Goal: Communication & Community: Answer question/provide support

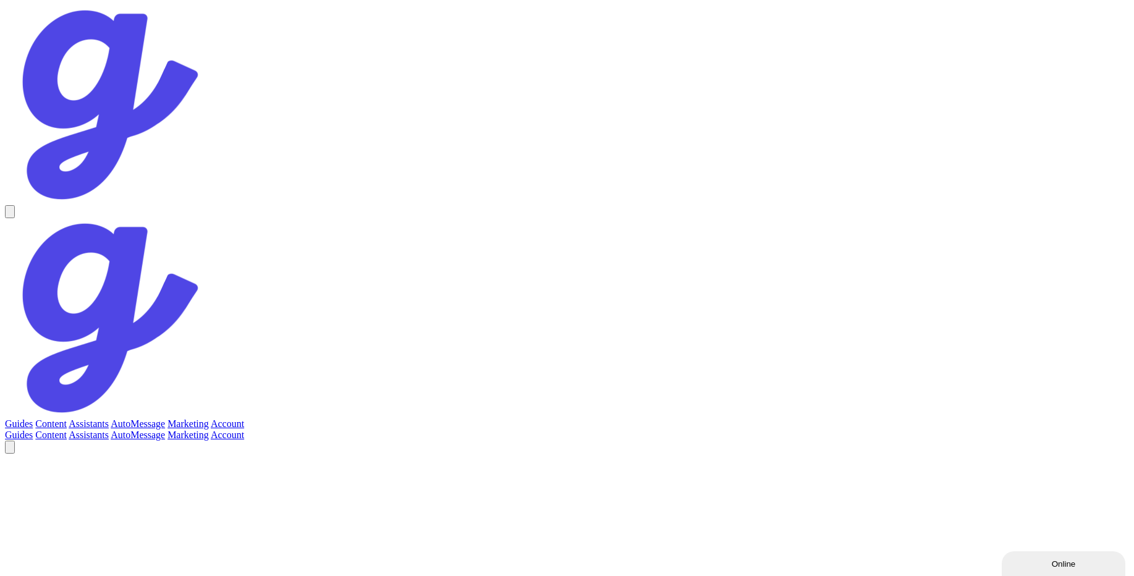
click at [109, 418] on link "Assistants" at bounding box center [89, 423] width 40 height 11
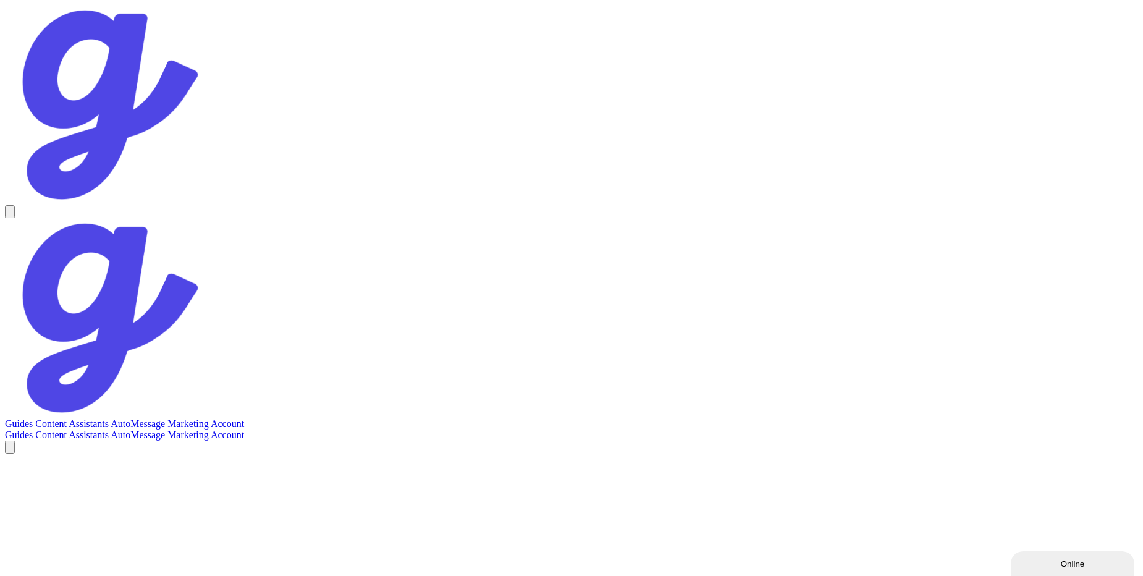
scroll to position [885, 0]
drag, startPoint x: 367, startPoint y: 300, endPoint x: 420, endPoint y: 338, distance: 64.7
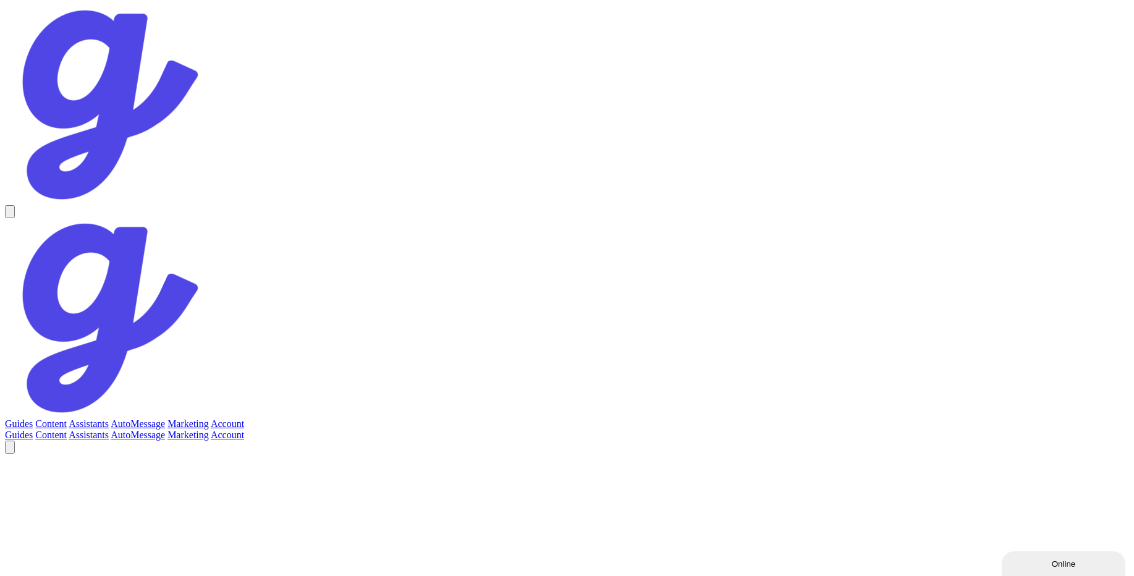
drag, startPoint x: 536, startPoint y: 347, endPoint x: 580, endPoint y: 380, distance: 54.8
drag, startPoint x: 419, startPoint y: 457, endPoint x: 448, endPoint y: 470, distance: 31.8
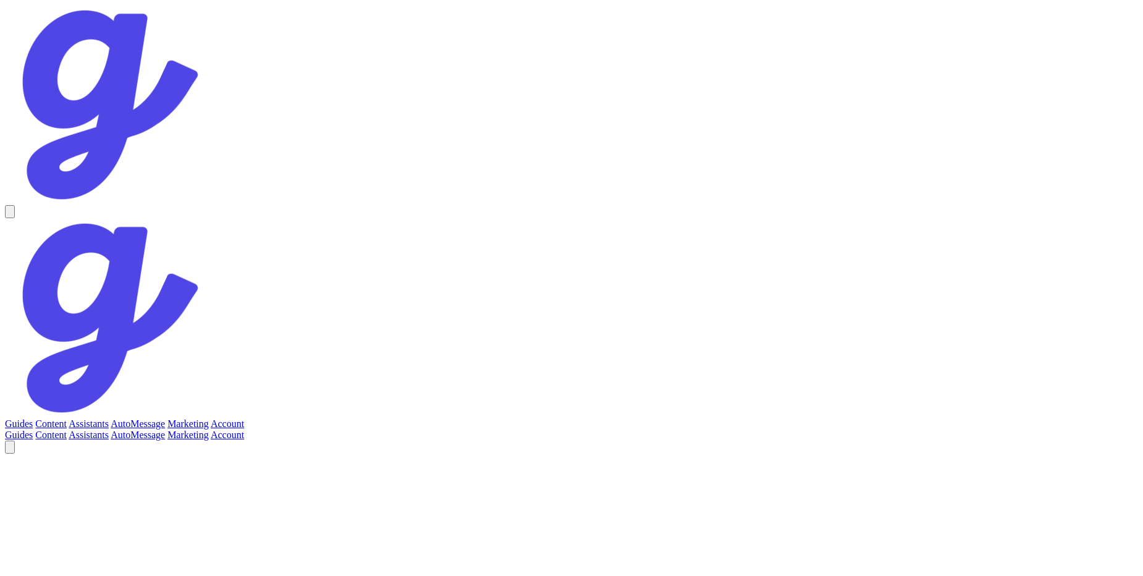
drag, startPoint x: 416, startPoint y: 336, endPoint x: 444, endPoint y: 363, distance: 39.3
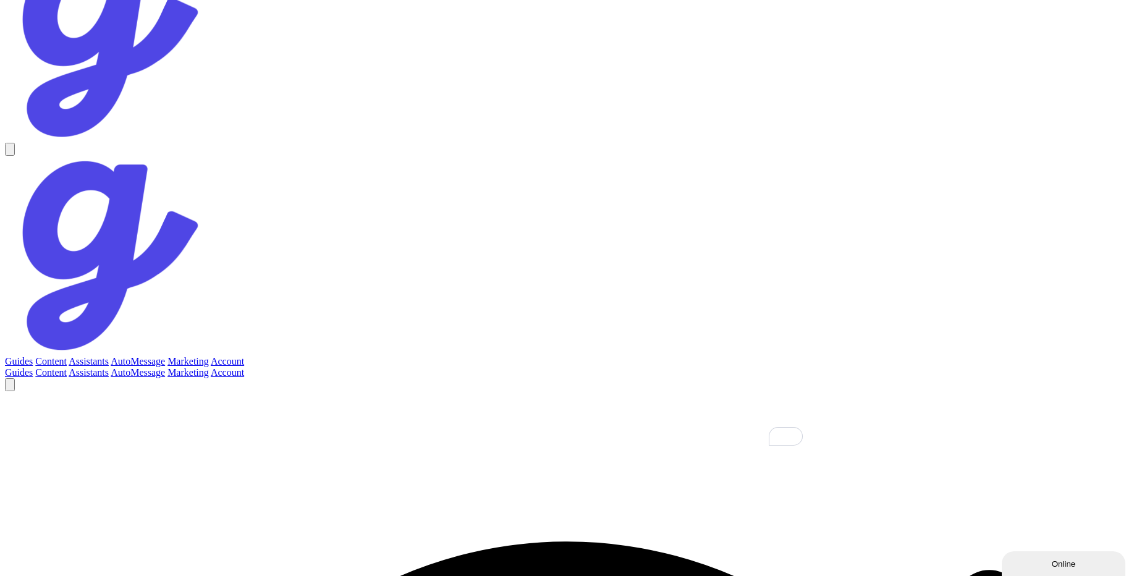
type textarea "I am a human agent from Guestive directly sending message to the guest from gue…"
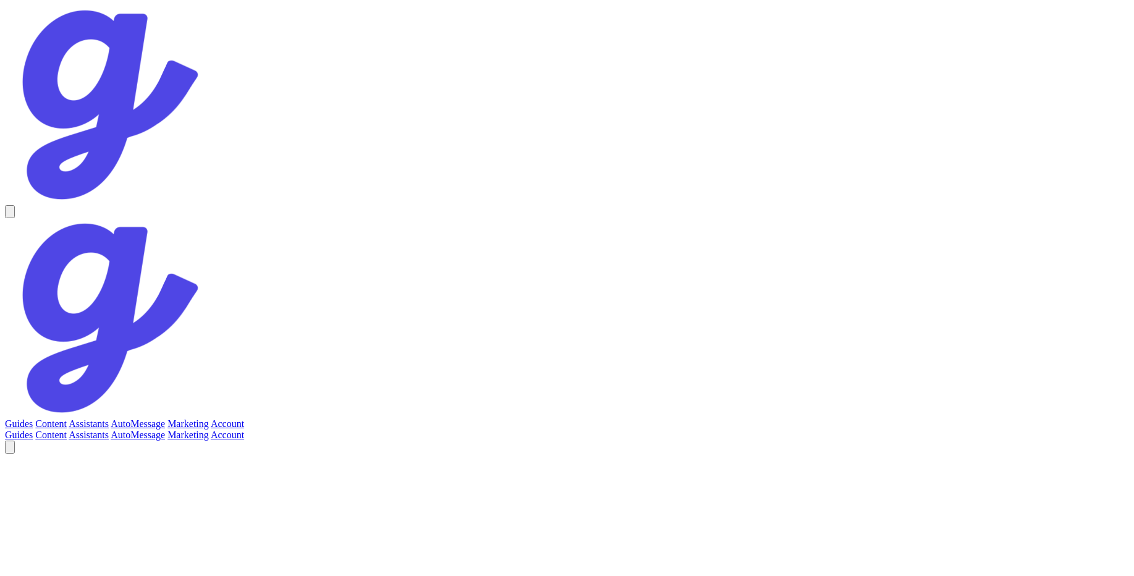
scroll to position [588, 0]
drag, startPoint x: 347, startPoint y: 393, endPoint x: 403, endPoint y: 413, distance: 59.0
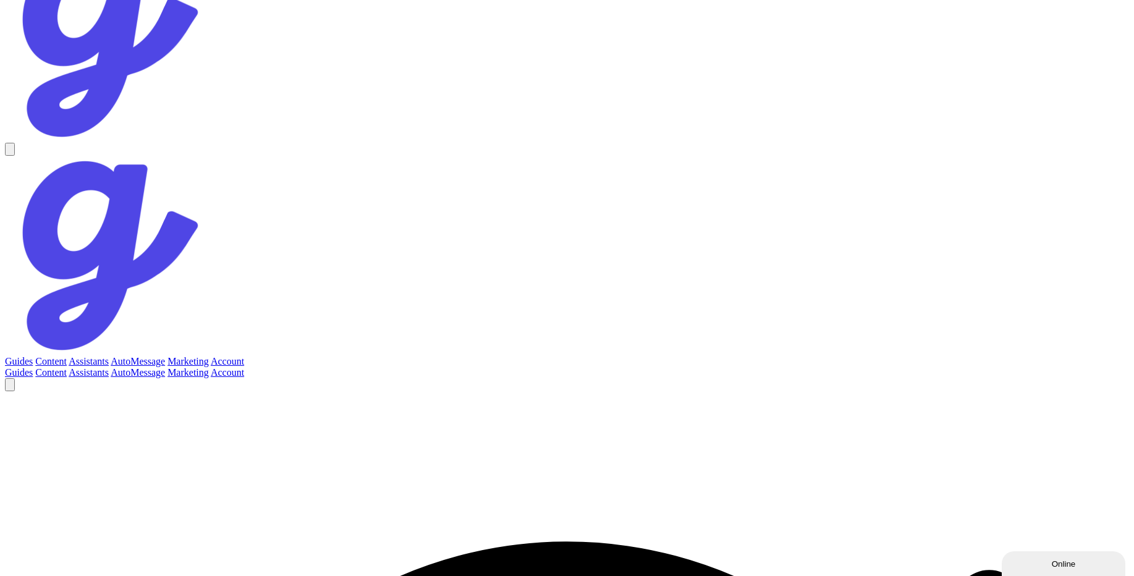
scroll to position [559, 0]
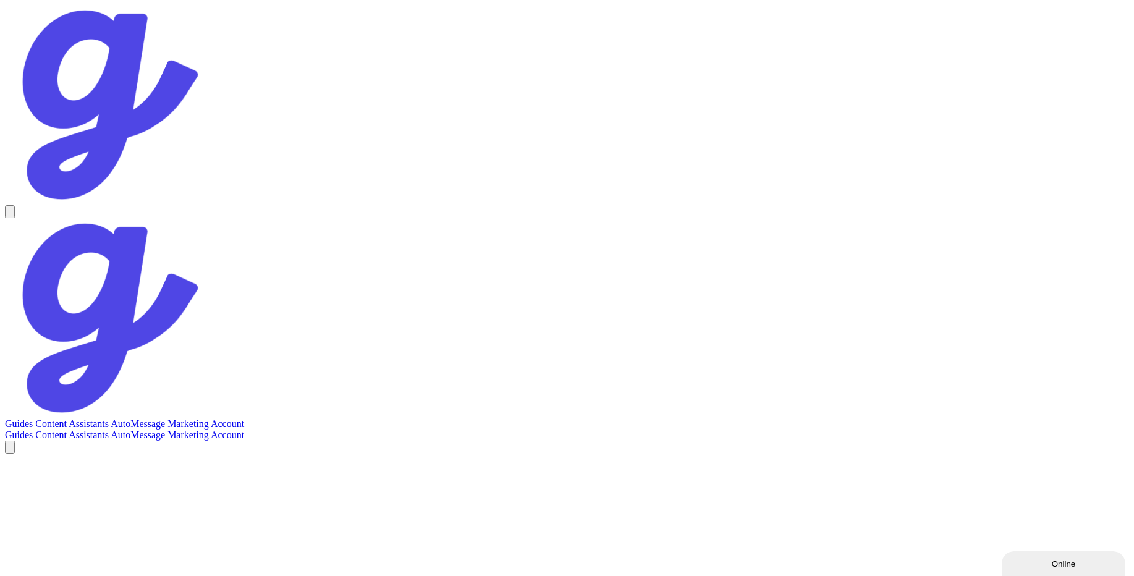
scroll to position [248, 0]
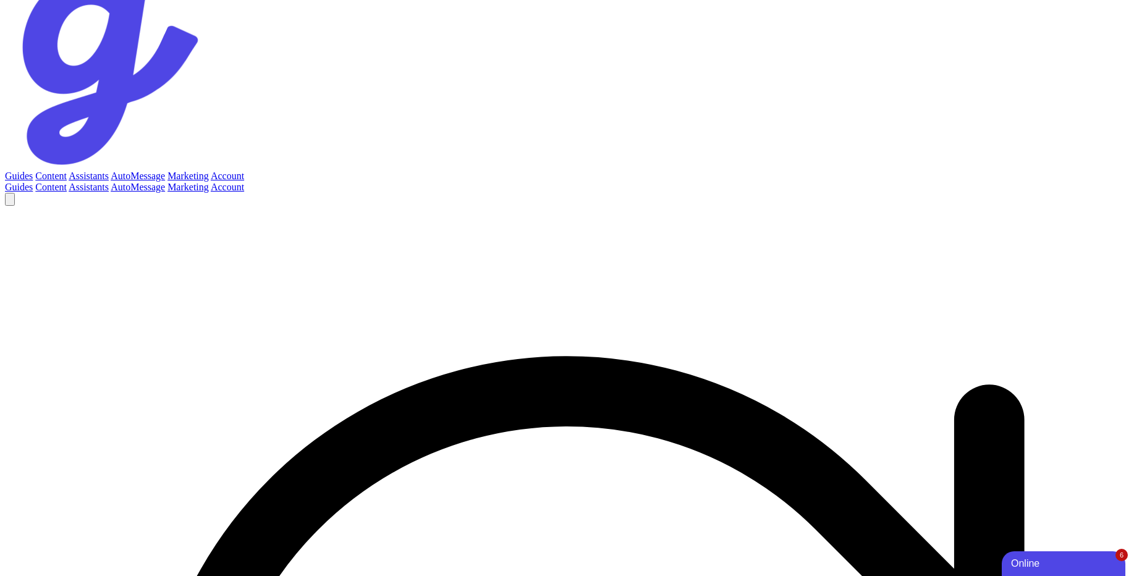
type textarea "I apologize, but I don't have enough information to answer your question. Pleas…"
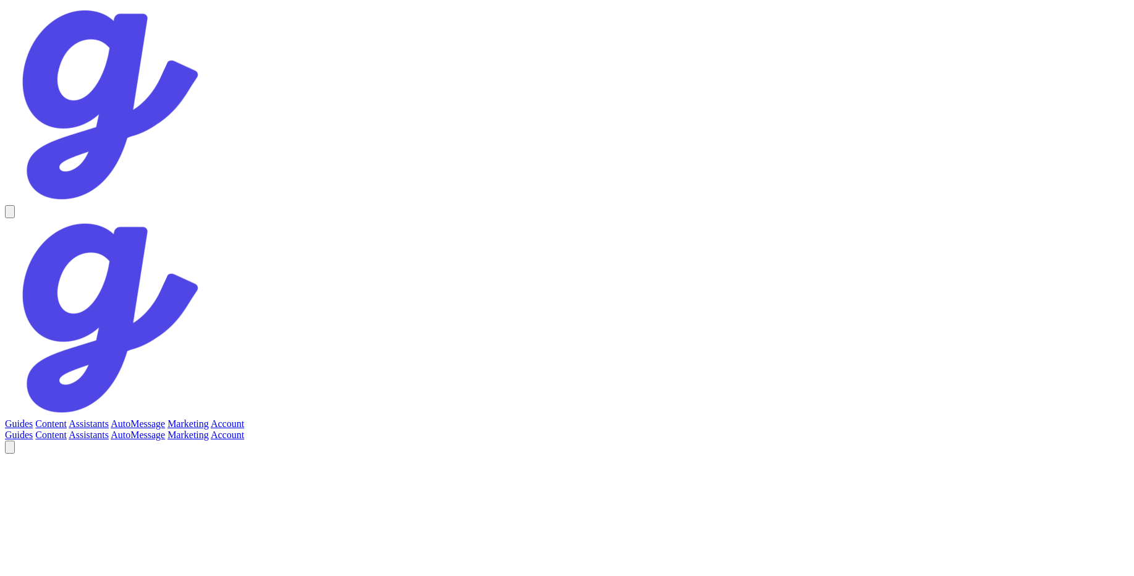
scroll to position [62, 0]
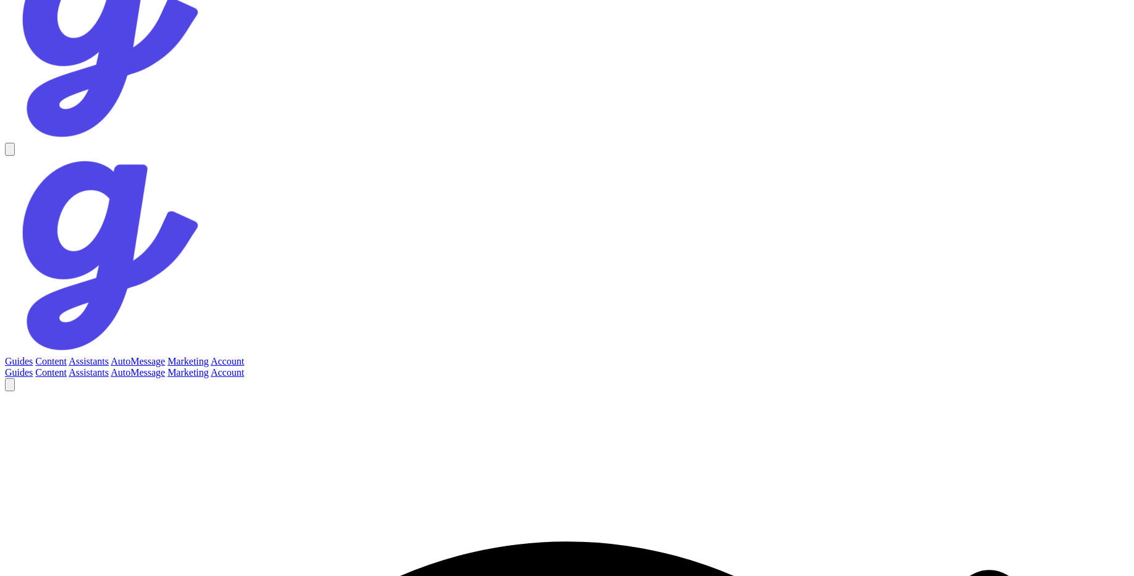
drag, startPoint x: 419, startPoint y: 313, endPoint x: 578, endPoint y: 302, distance: 159.9
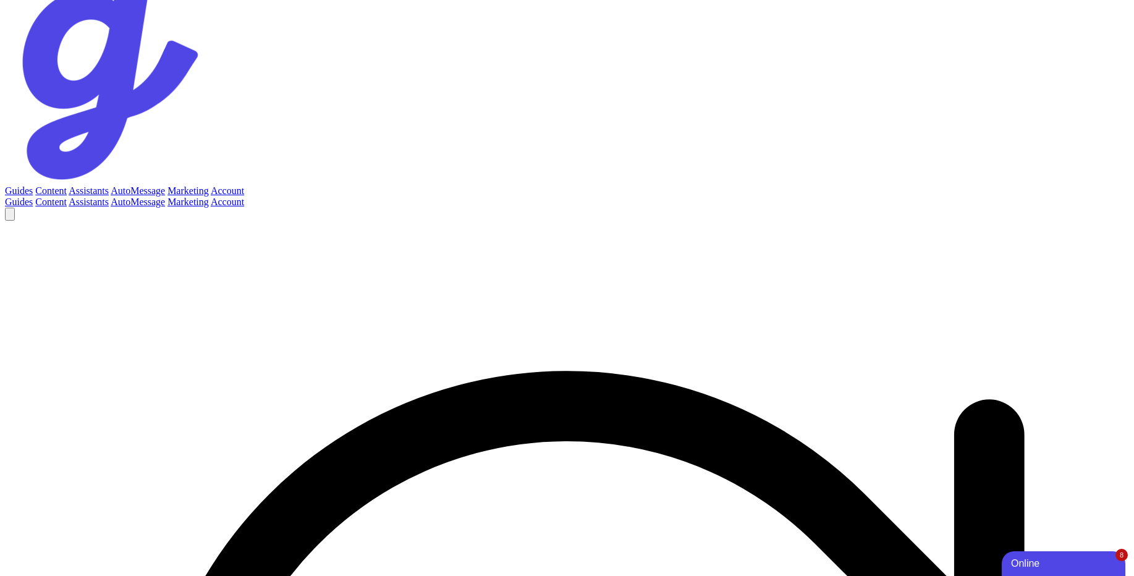
scroll to position [248, 0]
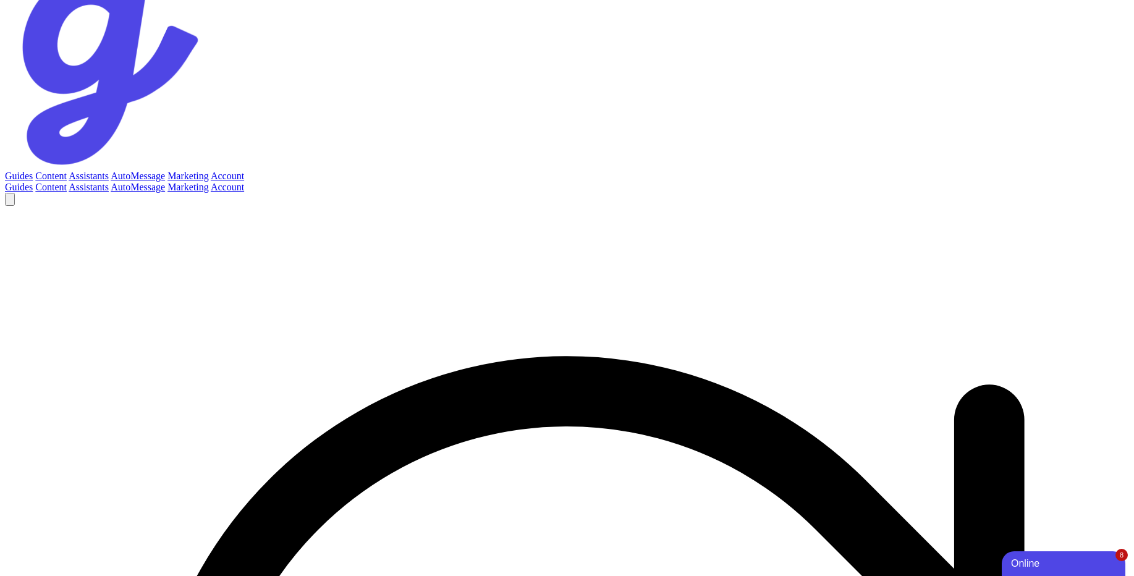
drag, startPoint x: 311, startPoint y: 352, endPoint x: 379, endPoint y: 413, distance: 91.9
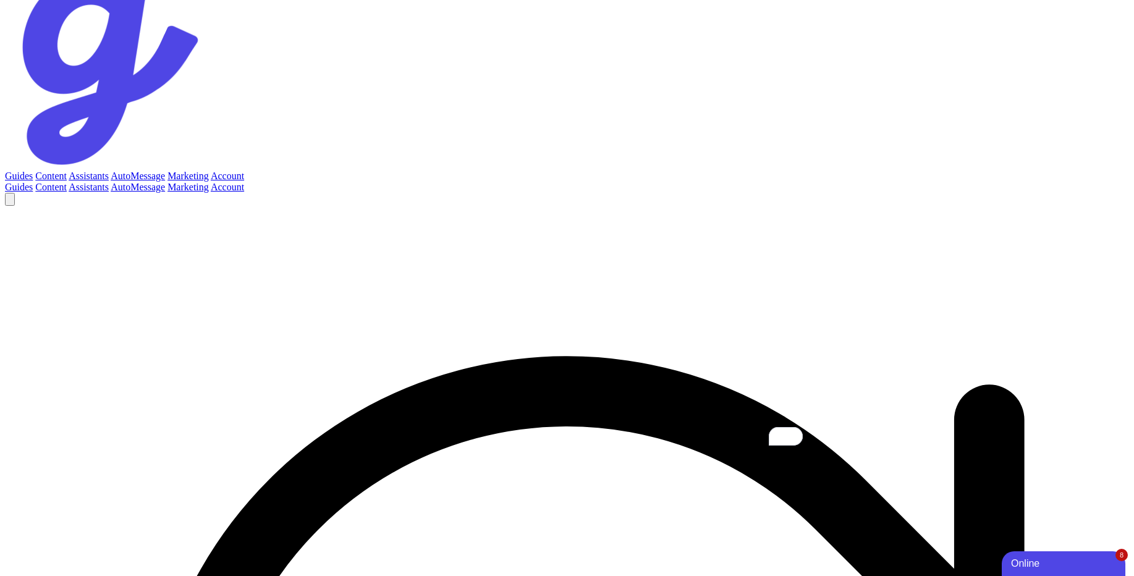
type textarea "a"
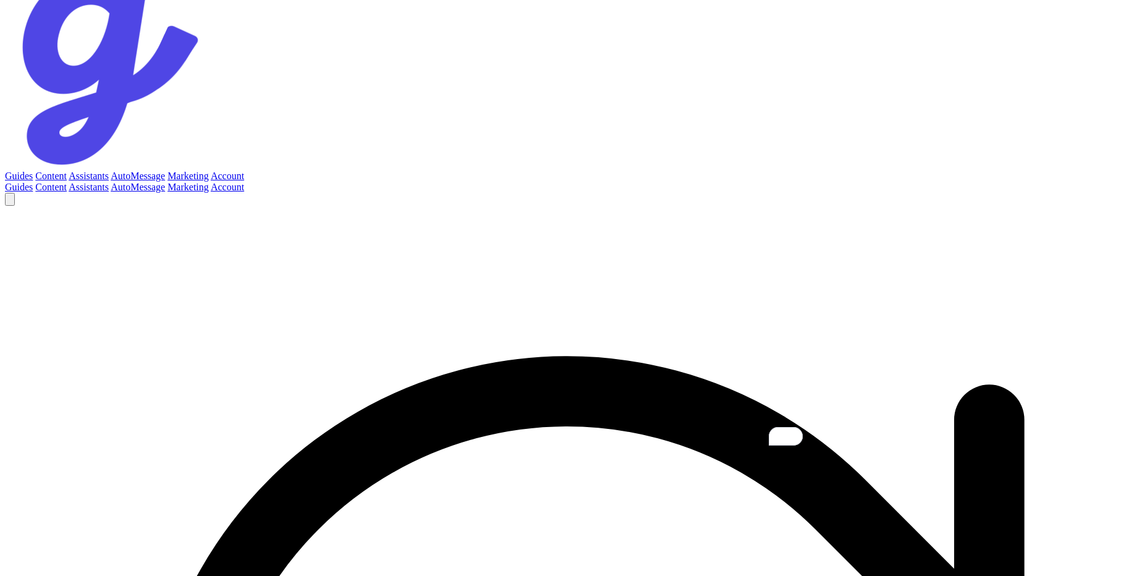
type textarea "c"
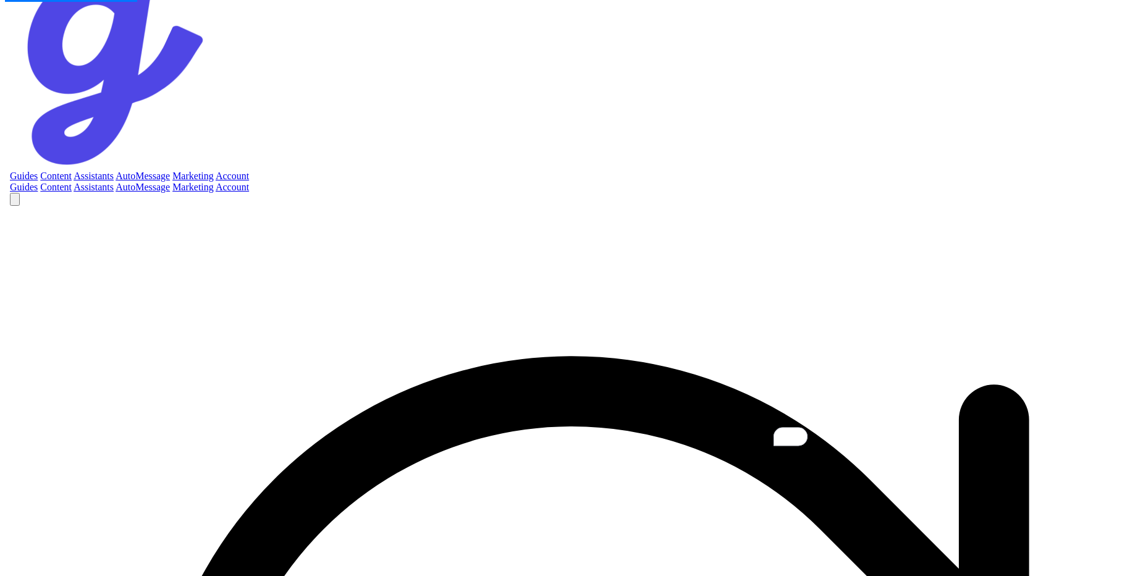
scroll to position [0, 0]
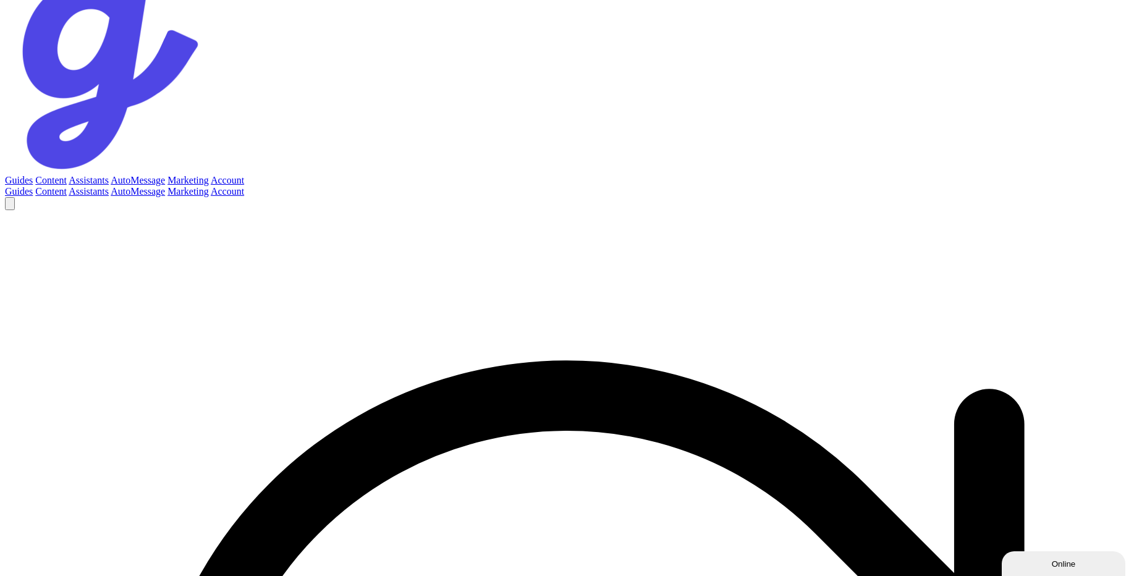
scroll to position [248, 0]
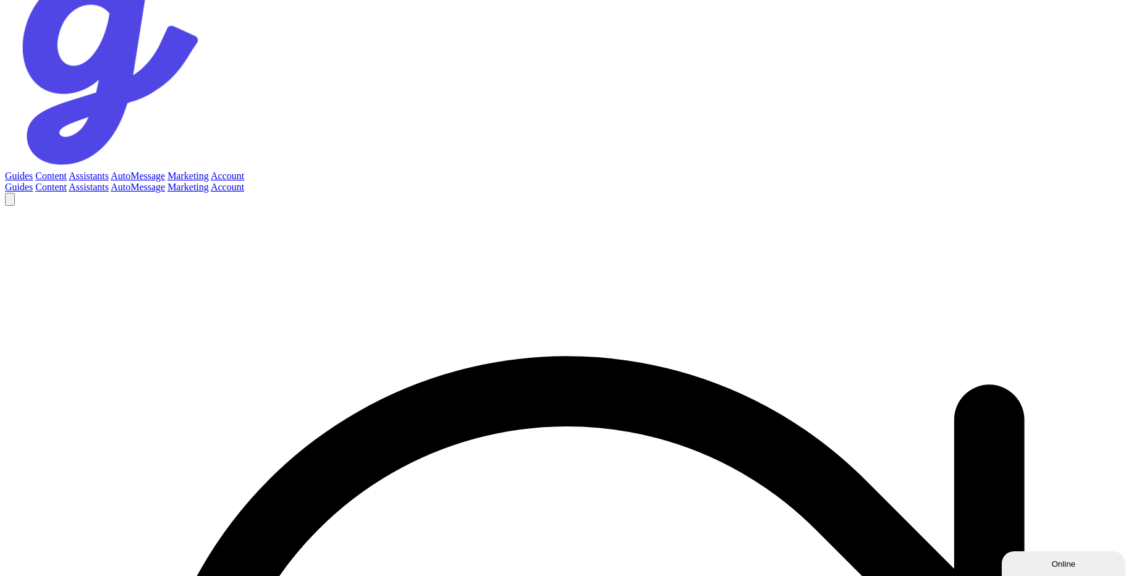
type textarea "a"
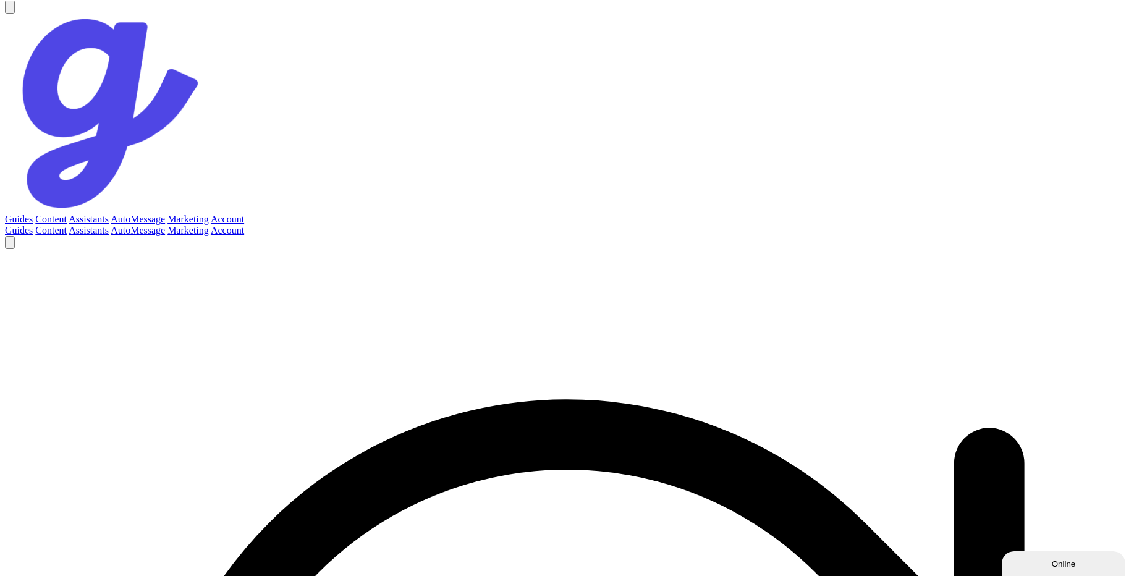
scroll to position [278, 0]
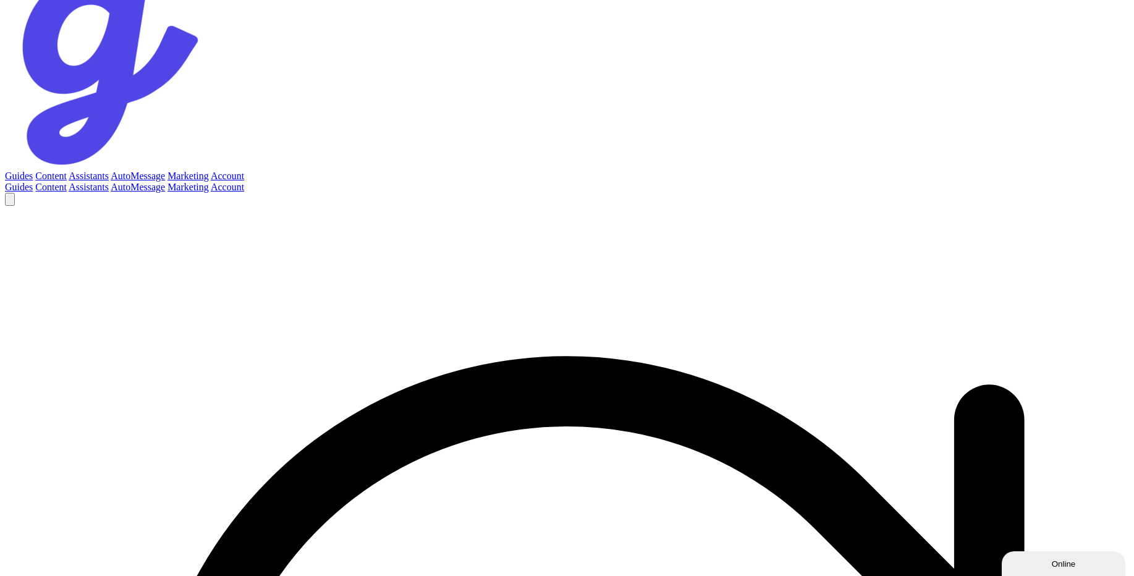
scroll to position [677, 0]
type textarea "b"
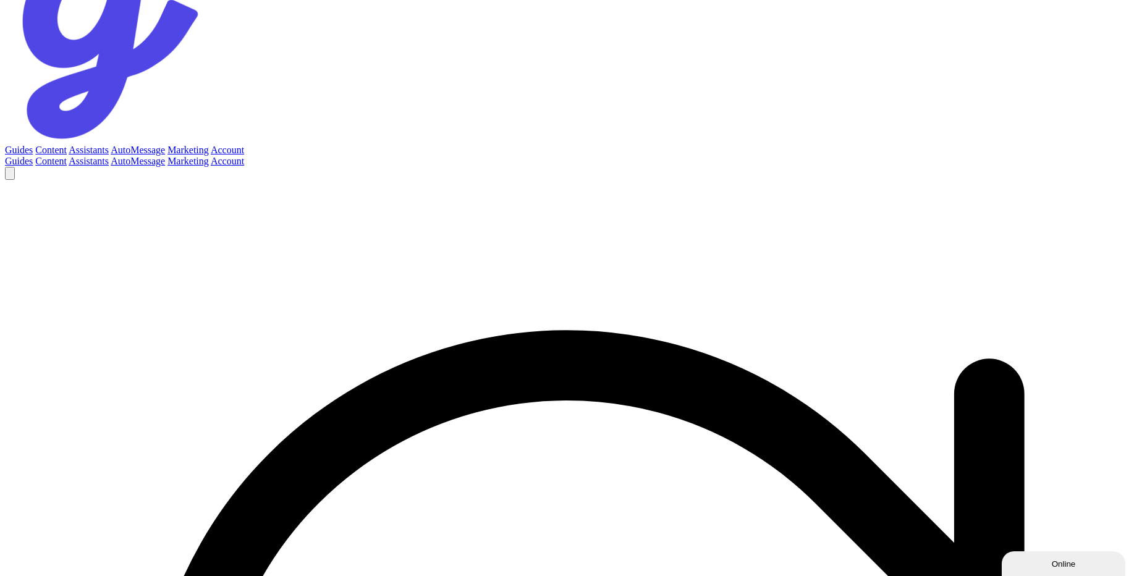
scroll to position [283, 0]
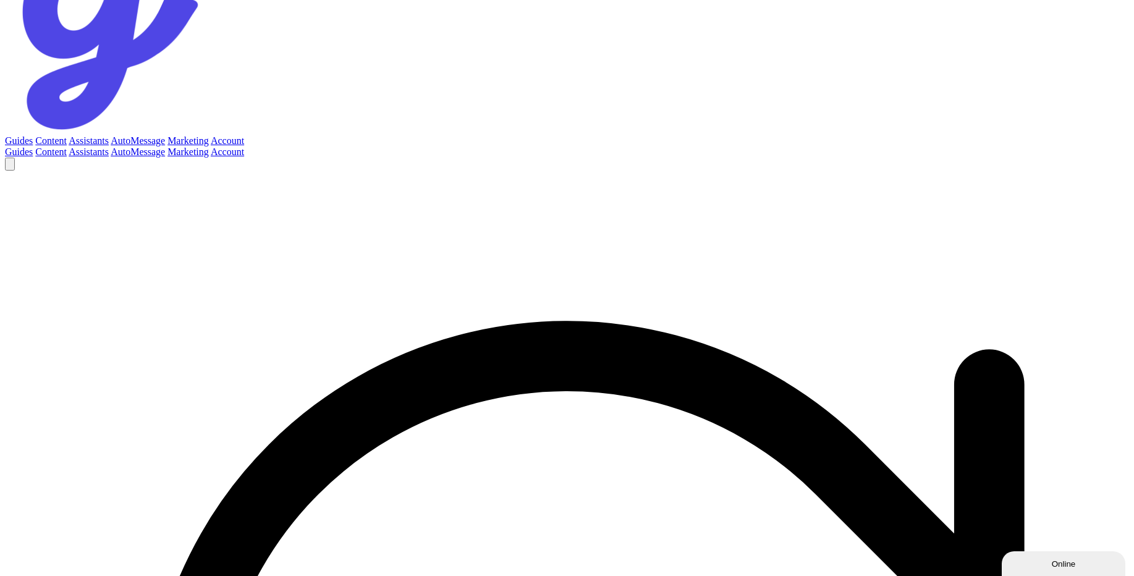
type textarea "bbb"
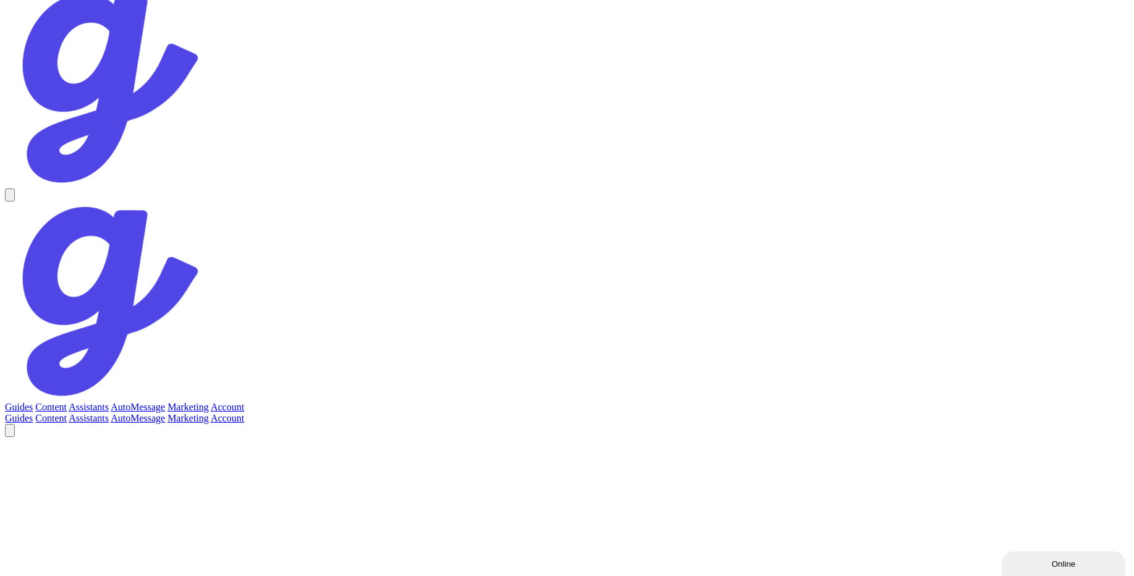
scroll to position [278, 0]
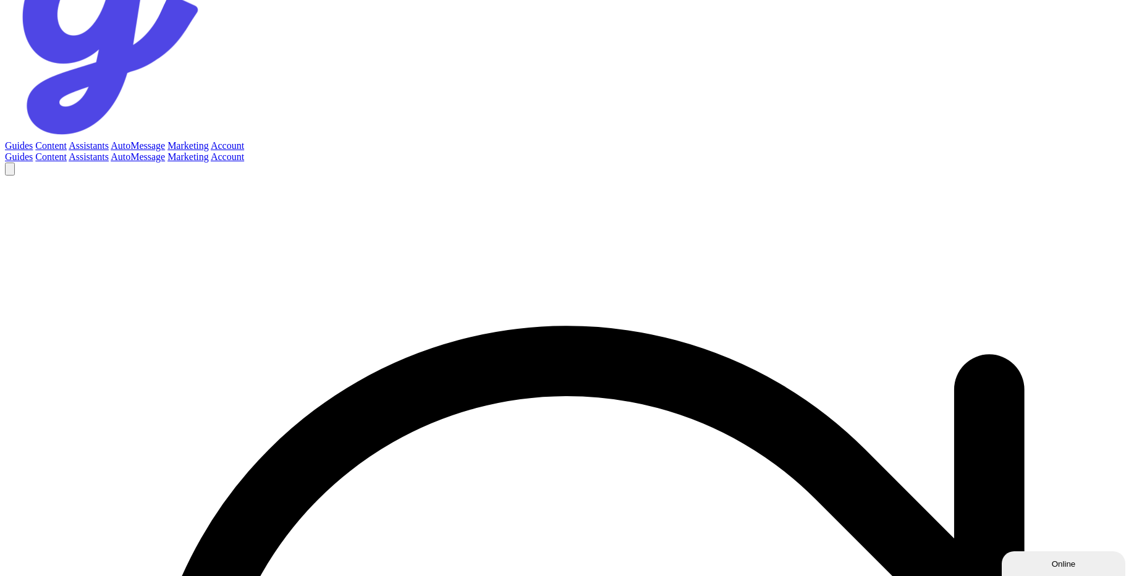
type textarea "xx"
type textarea "ss"
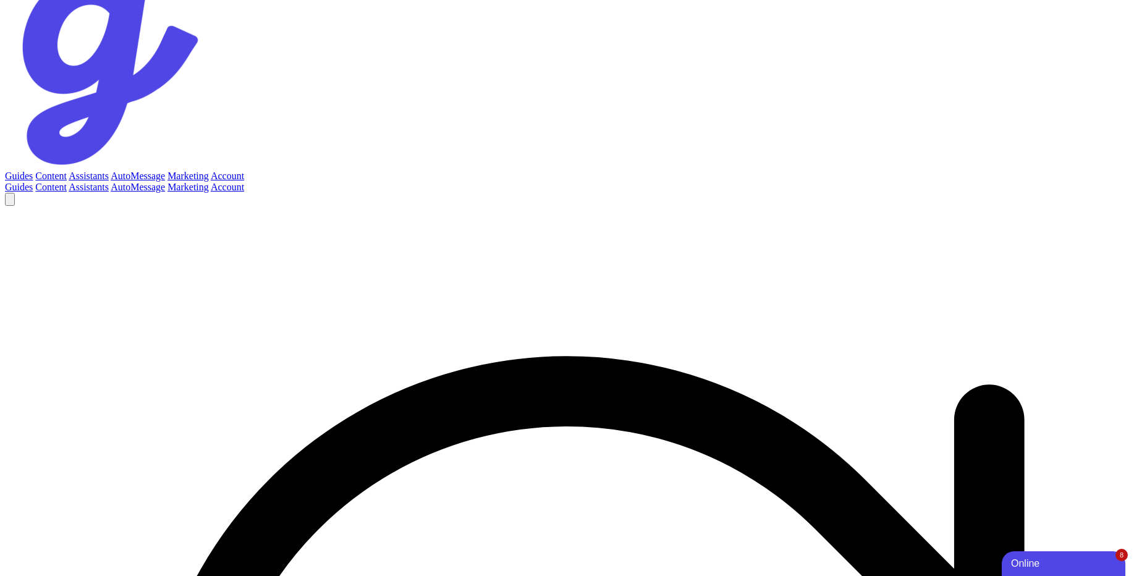
type textarea "cc"
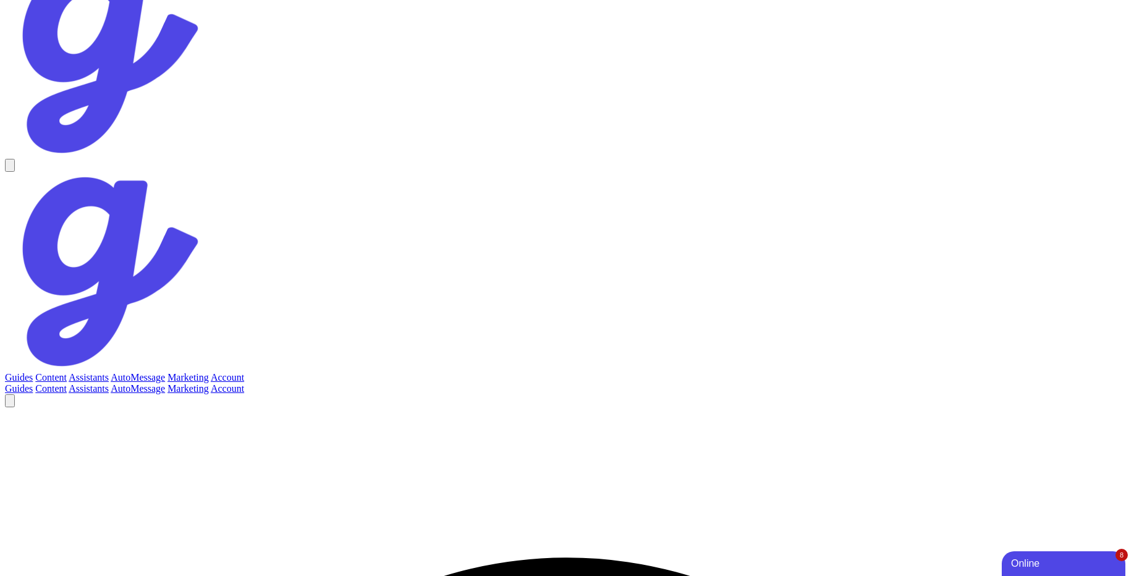
scroll to position [70, 0]
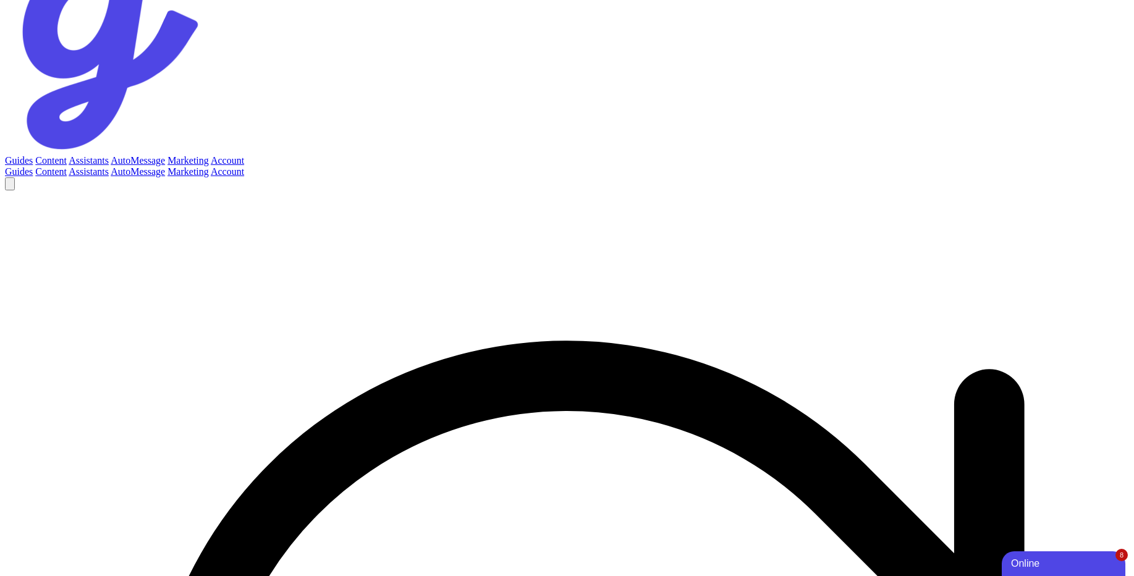
type textarea "nn"
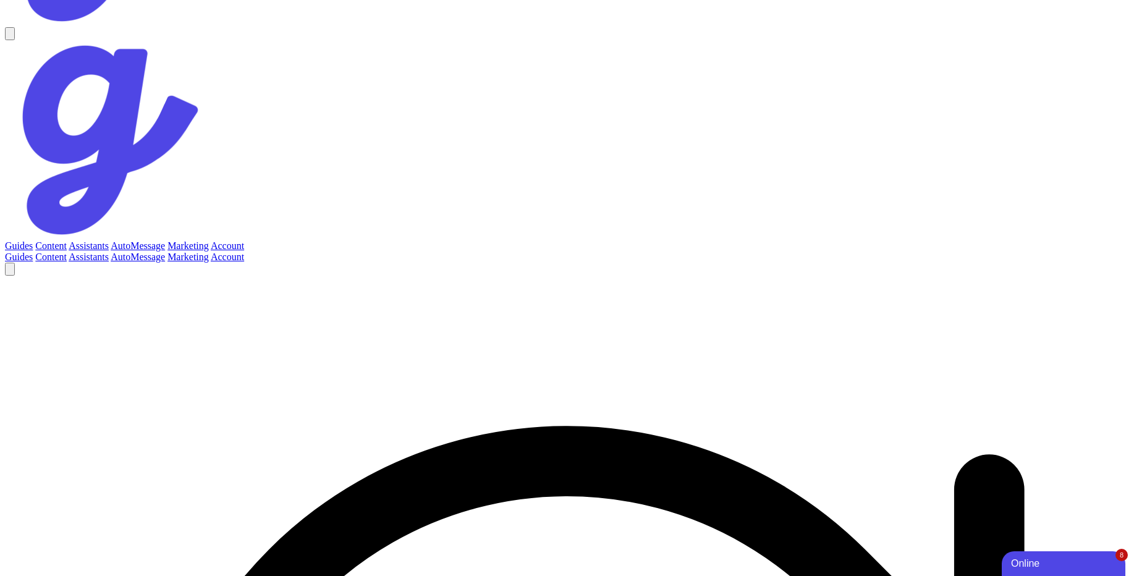
scroll to position [543, 0]
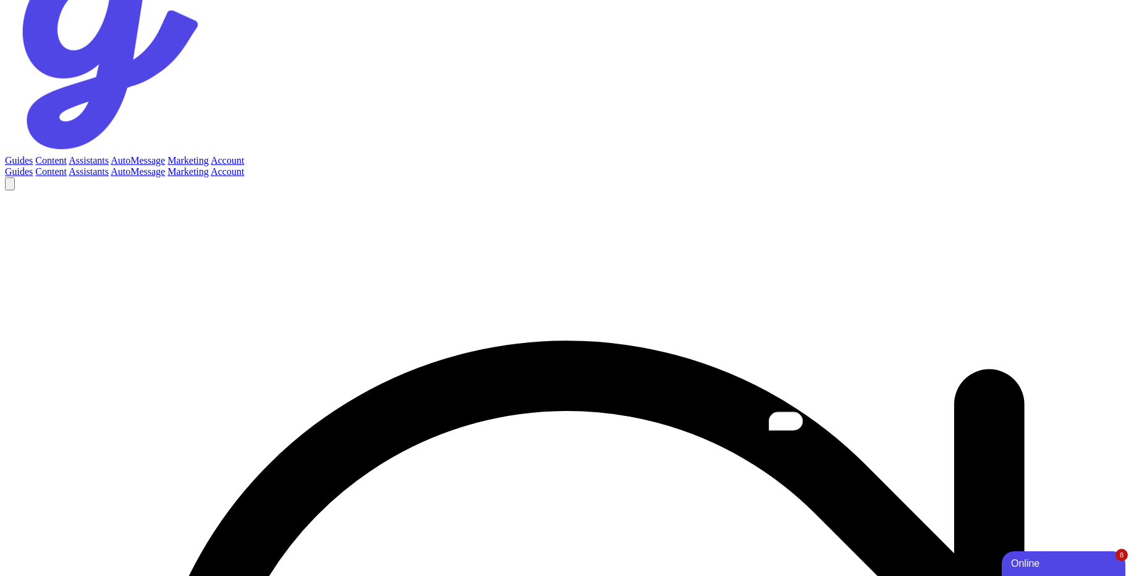
type textarea "abcd"
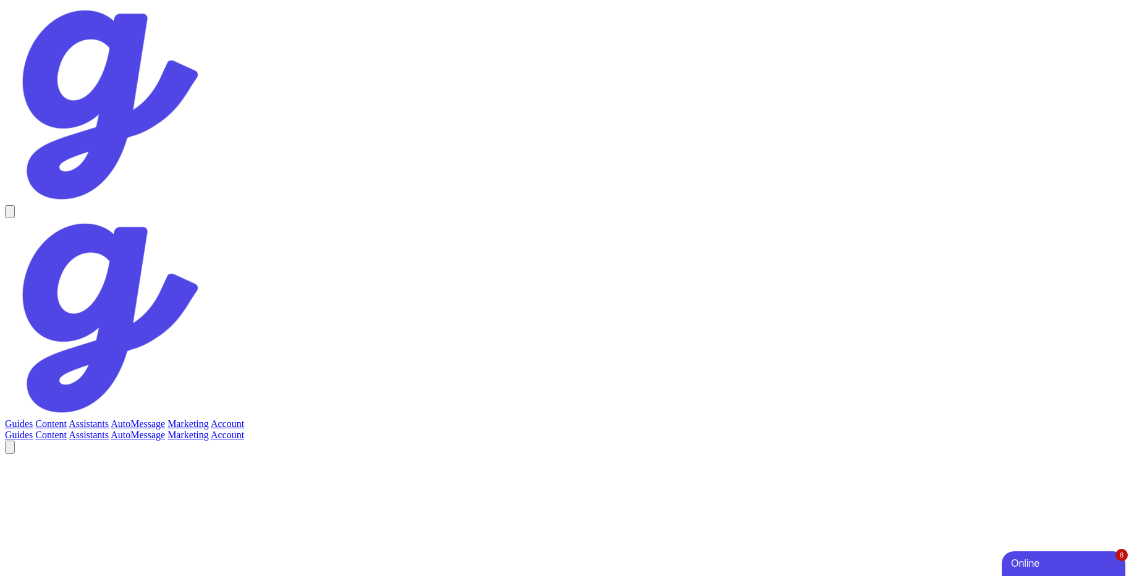
scroll to position [2, 0]
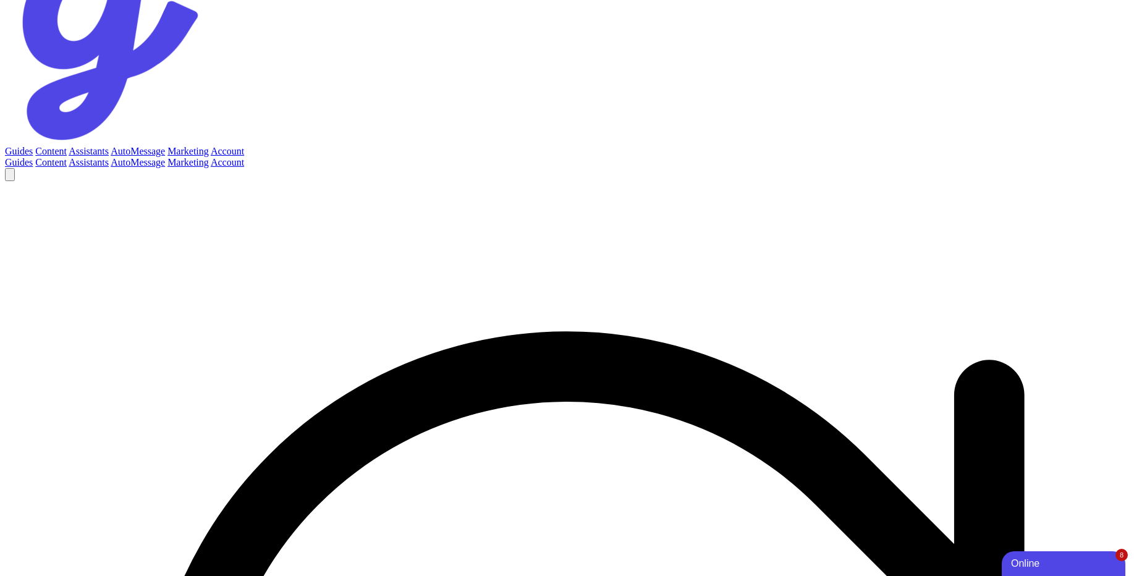
scroll to position [284, 0]
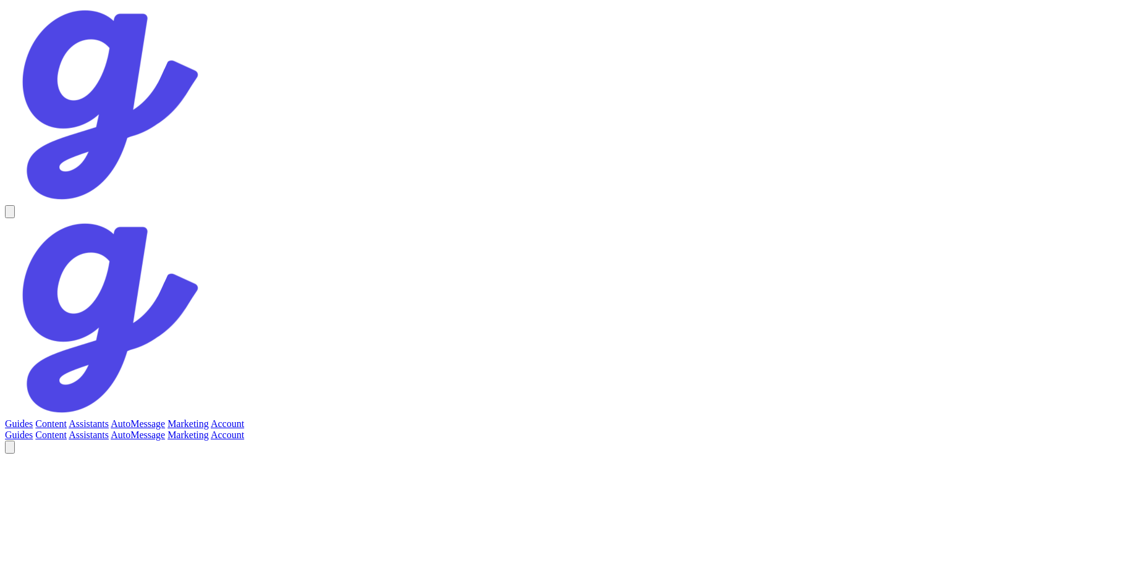
scroll to position [62, 0]
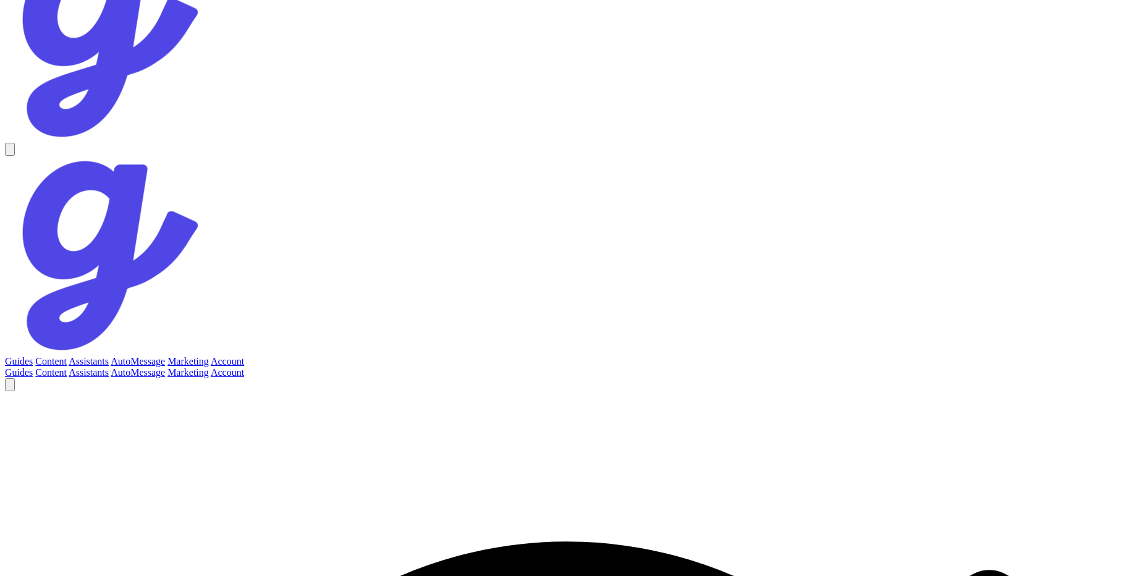
type textarea "nnn"
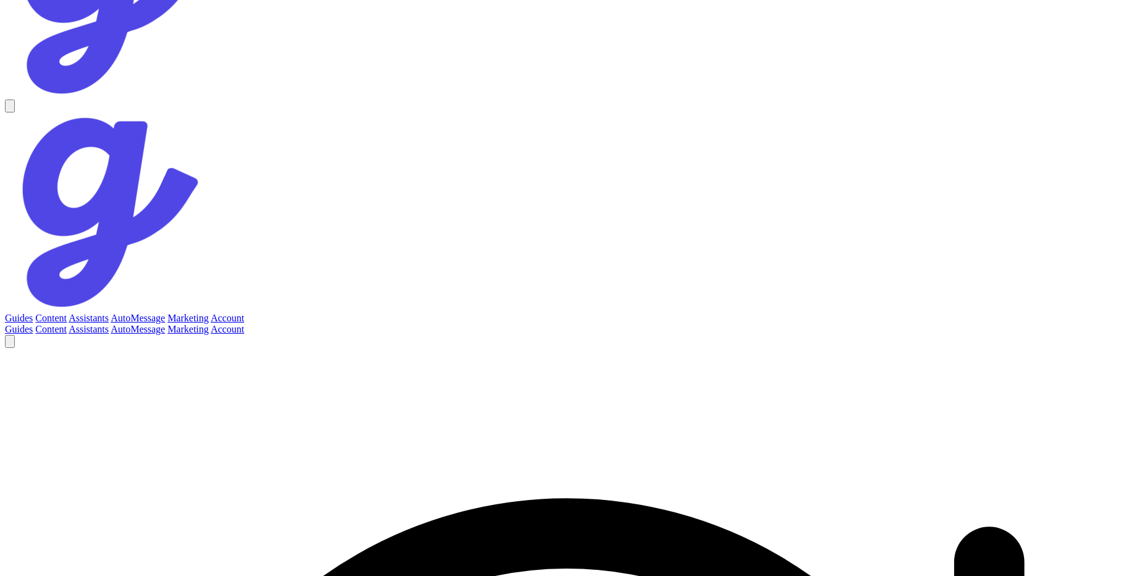
scroll to position [410, 0]
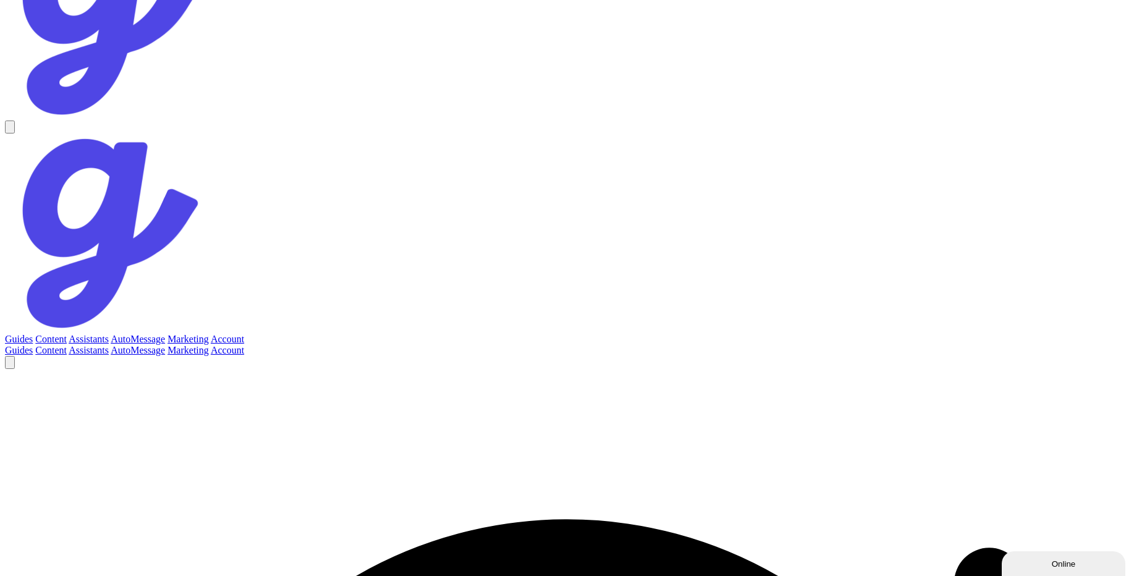
drag, startPoint x: 360, startPoint y: 467, endPoint x: 559, endPoint y: 470, distance: 199.0
copy p "This message will be sent to the guest once approved."
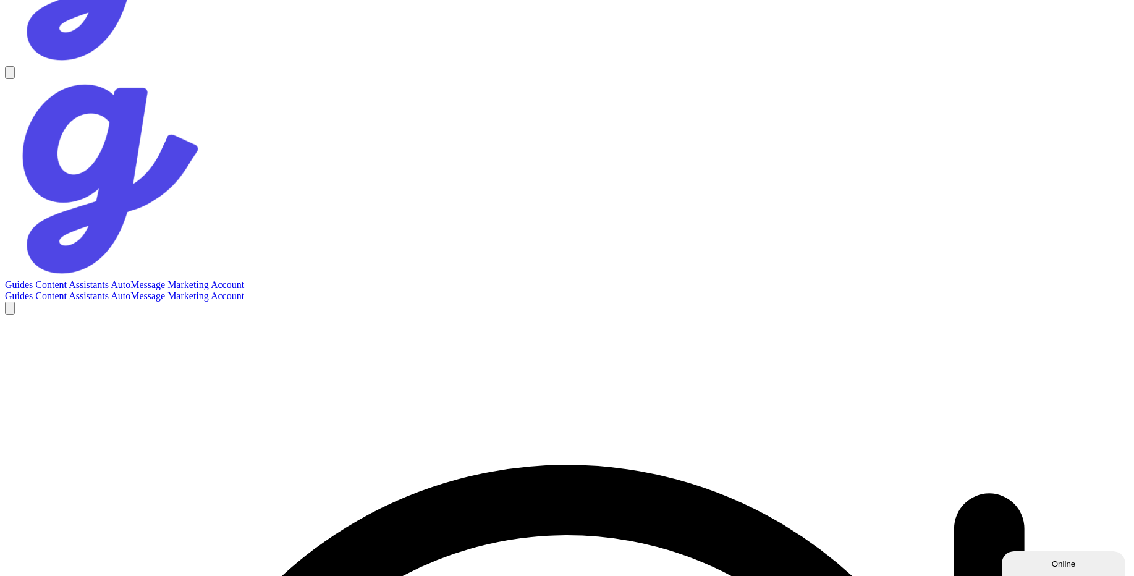
scroll to position [135, 0]
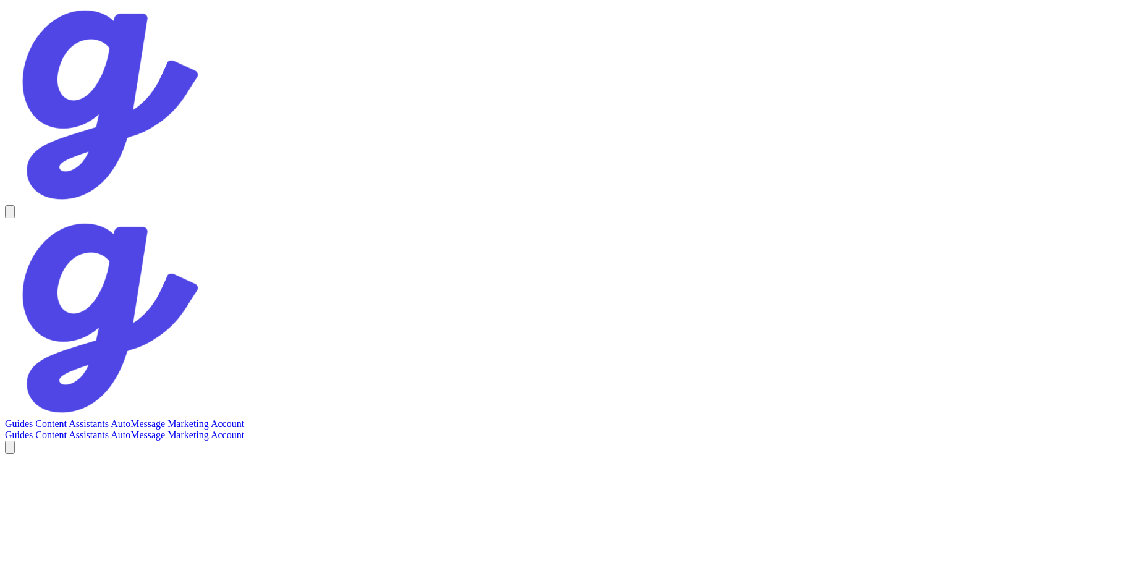
scroll to position [62, 0]
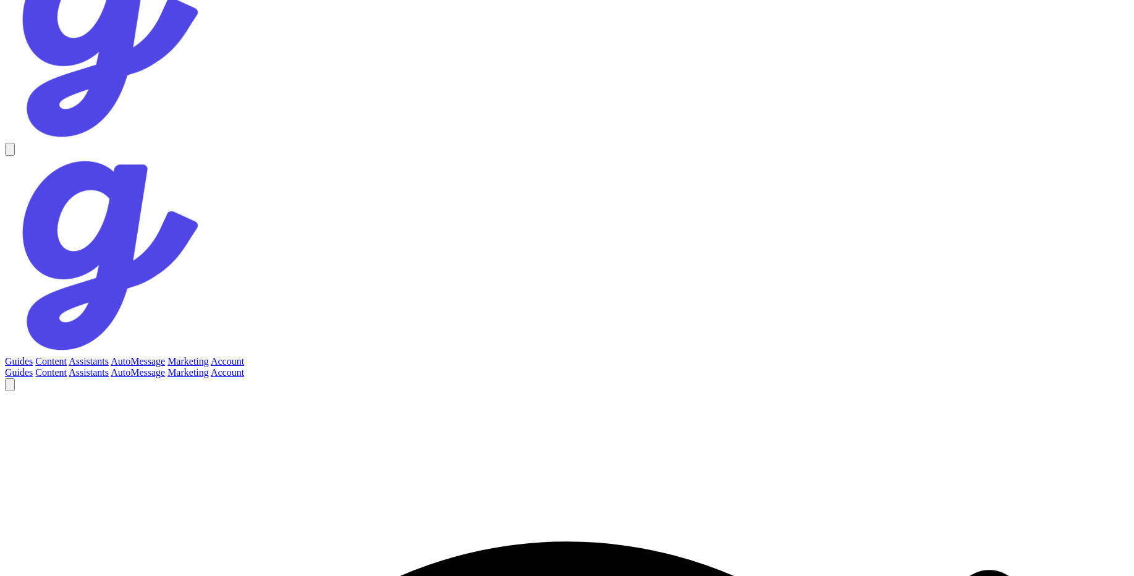
type textarea "bb"
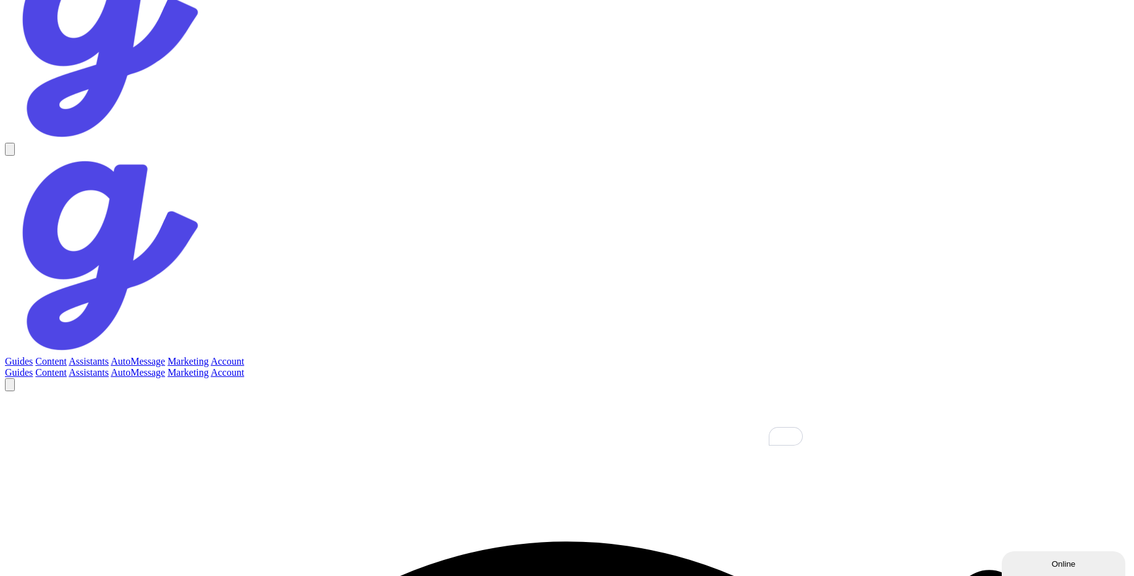
type textarea "ab"
type textarea "single are duplicate?"
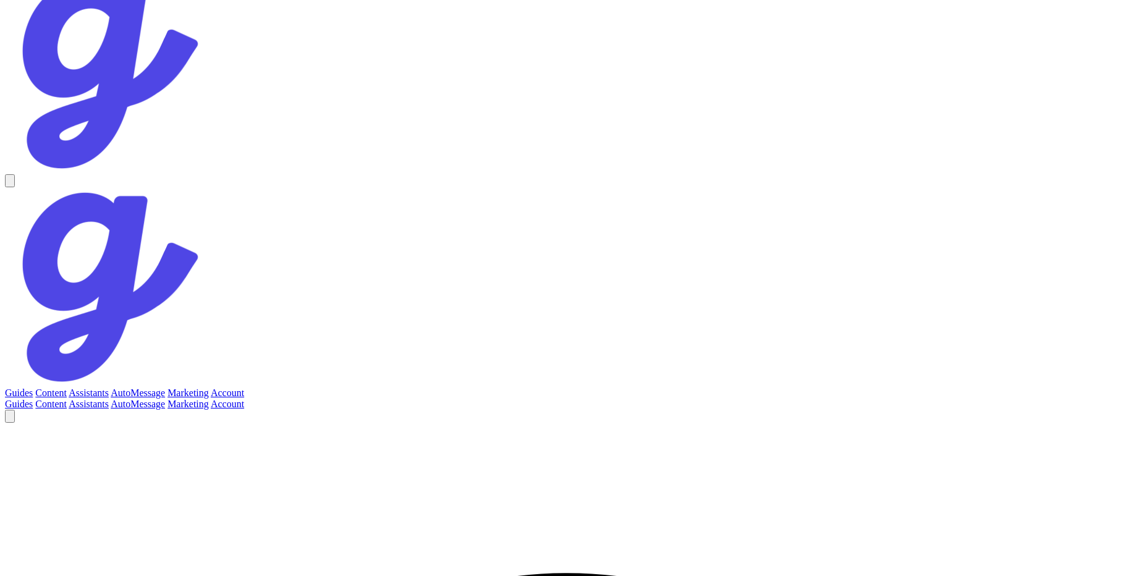
scroll to position [62, 0]
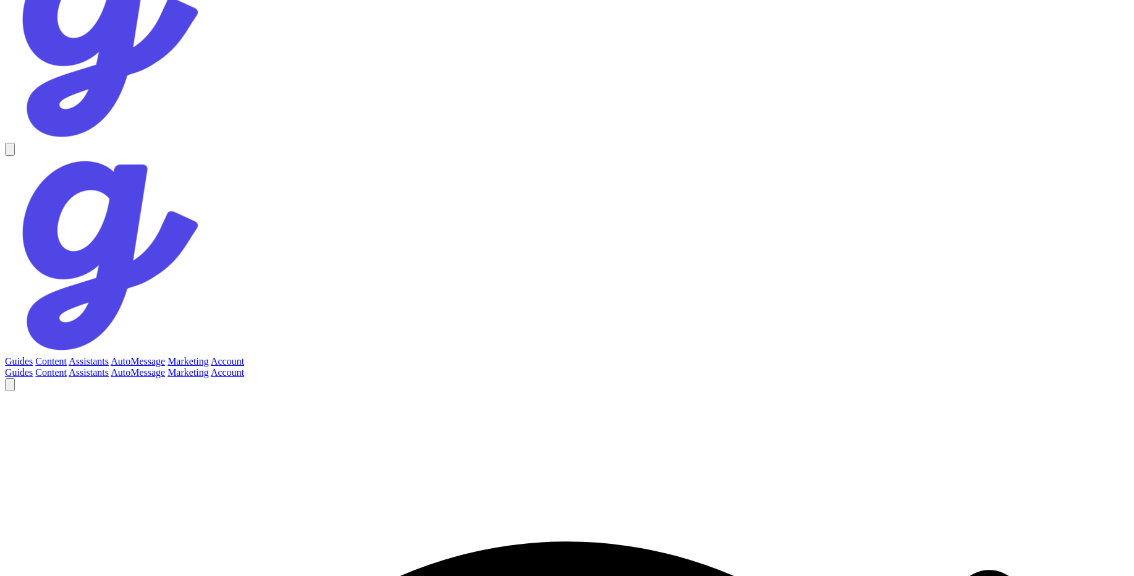
type textarea "ok refactored"
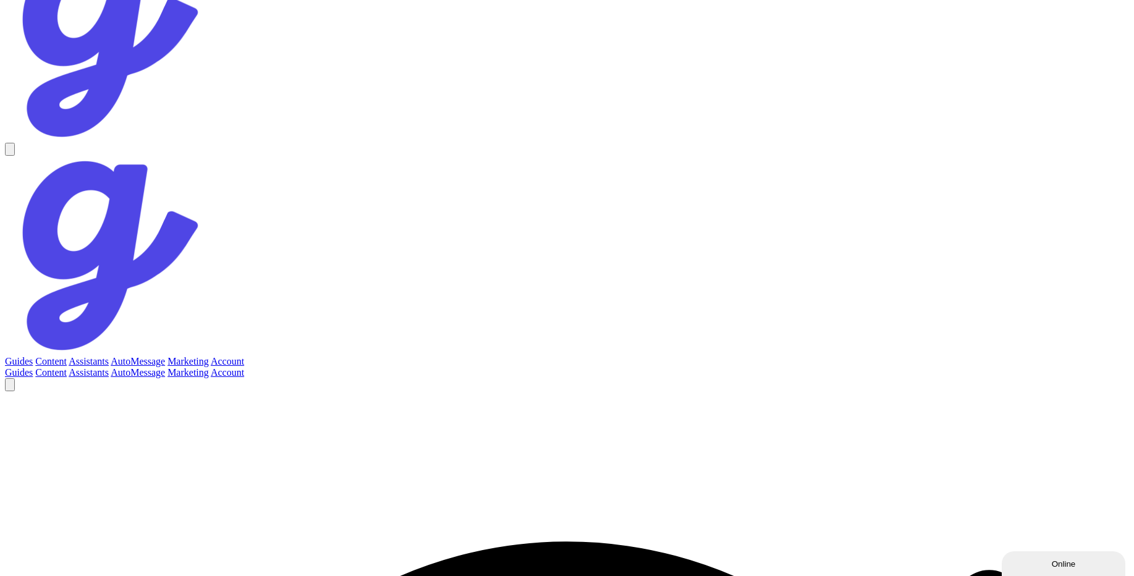
type textarea "turbo"
type textarea "fauled"
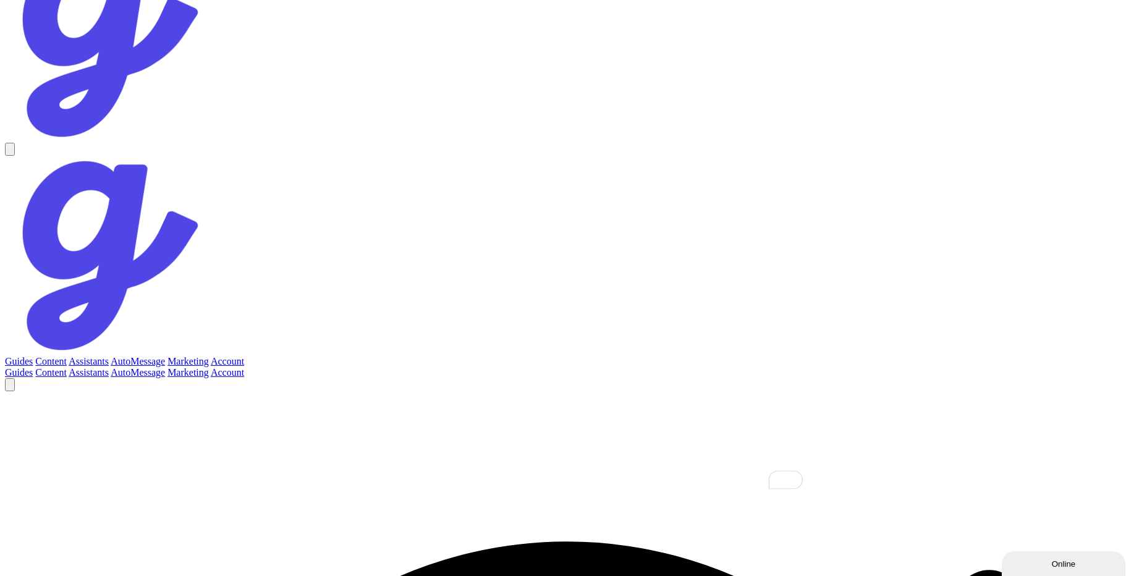
type textarea "bbbbbbbb"
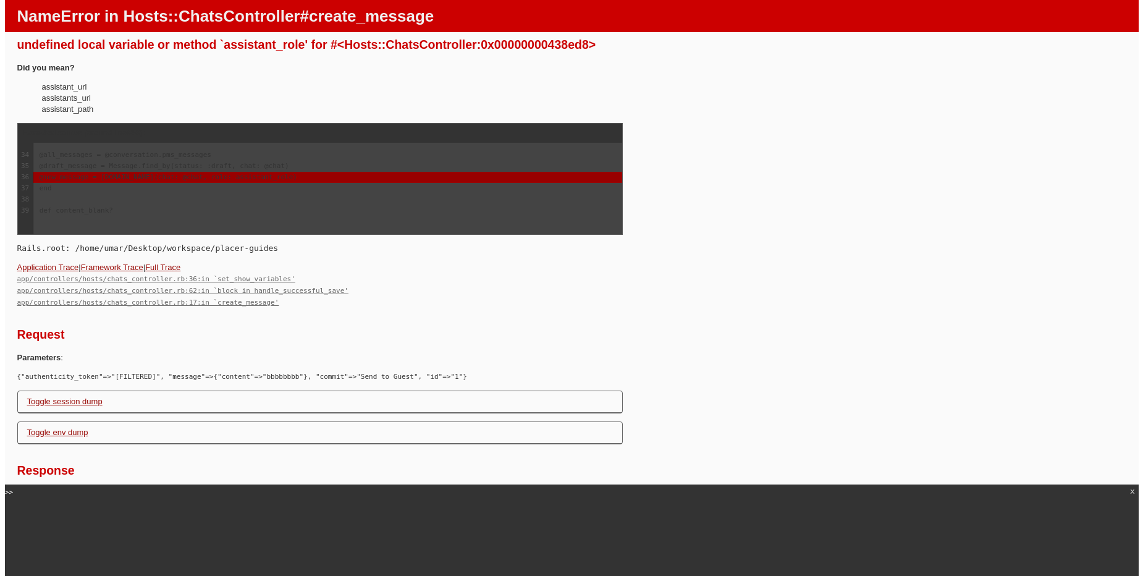
scroll to position [0, 0]
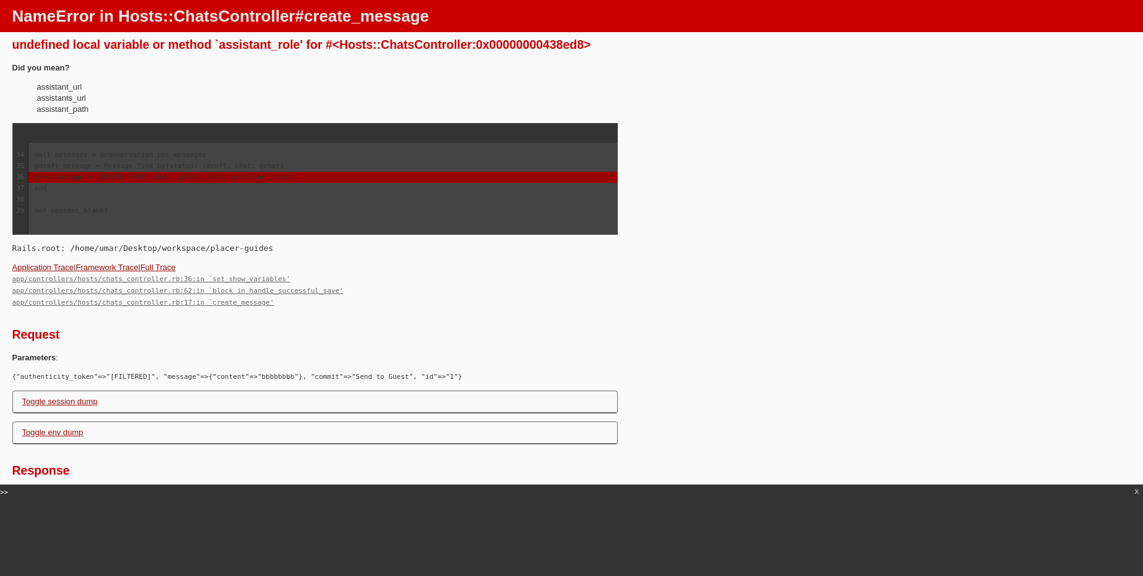
click at [263, 48] on div "undefined local variable or method `assistant_role' for #<Hosts::ChatsControlle…" at bounding box center [571, 44] width 1119 height 15
copy div "assistant_role"
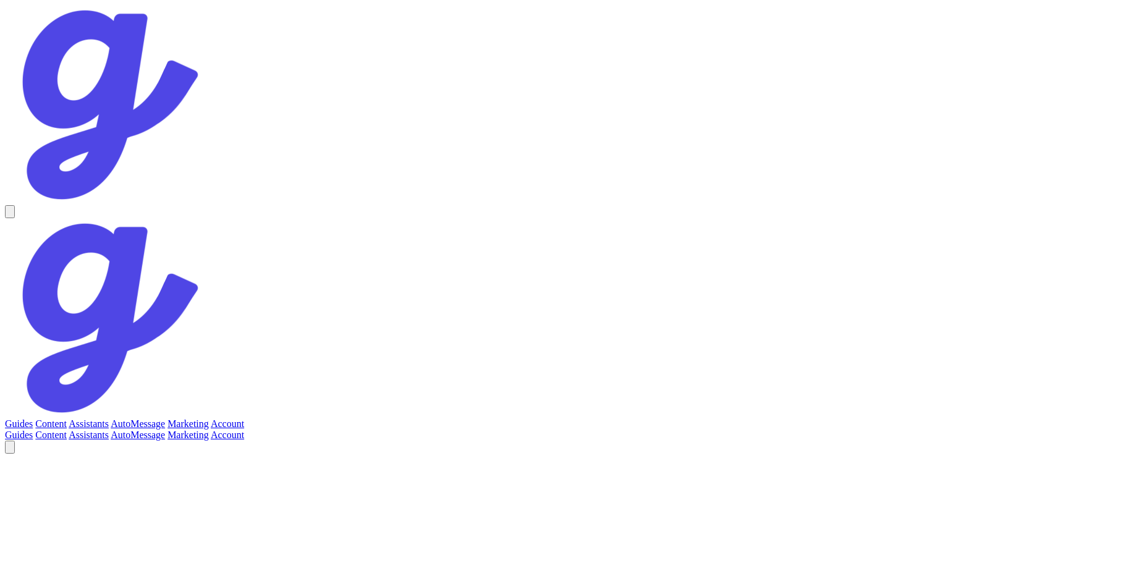
scroll to position [351, 0]
type textarea "oye [PERSON_NAME]"
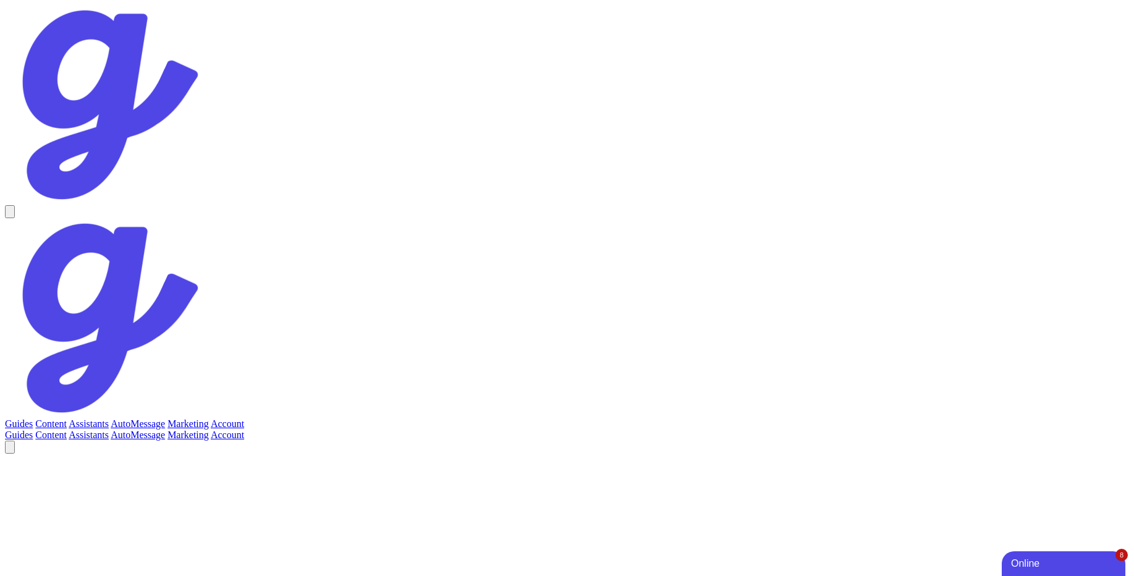
scroll to position [106, 0]
